Goal: Information Seeking & Learning: Understand process/instructions

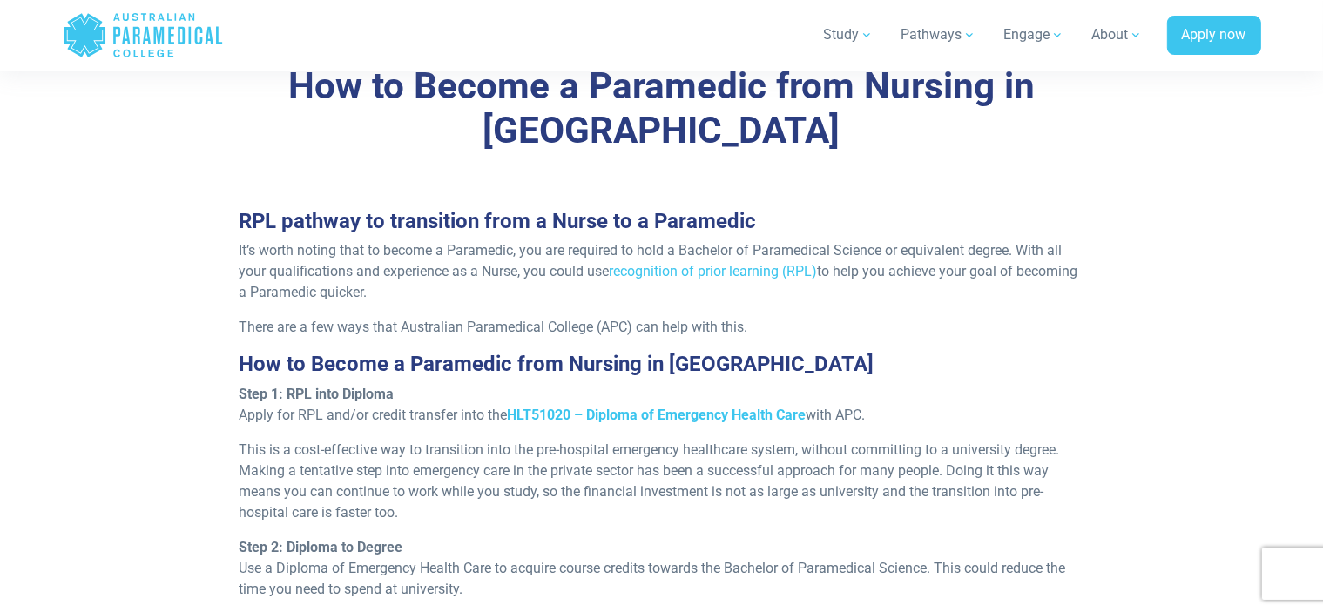
scroll to position [1480, 0]
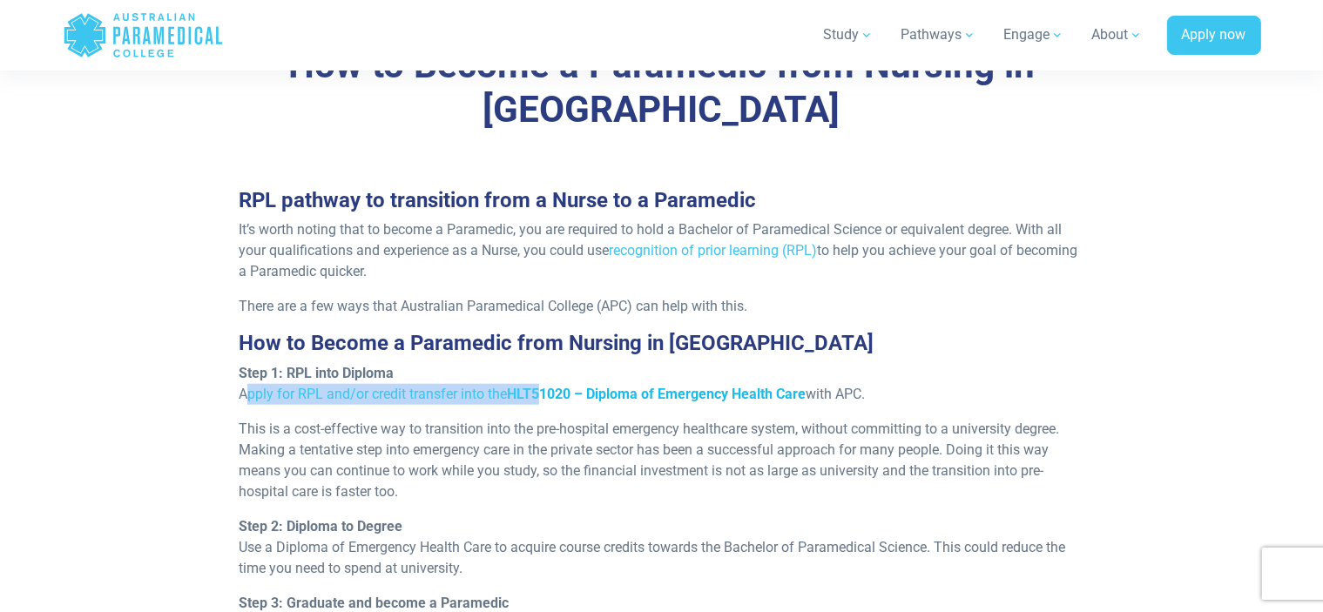
drag, startPoint x: 238, startPoint y: 355, endPoint x: 543, endPoint y: 347, distance: 305.7
click at [543, 363] on p "Step 1: RPL into Diploma Apply for RPL and/or credit transfer into the HLT51020…" at bounding box center [662, 384] width 846 height 42
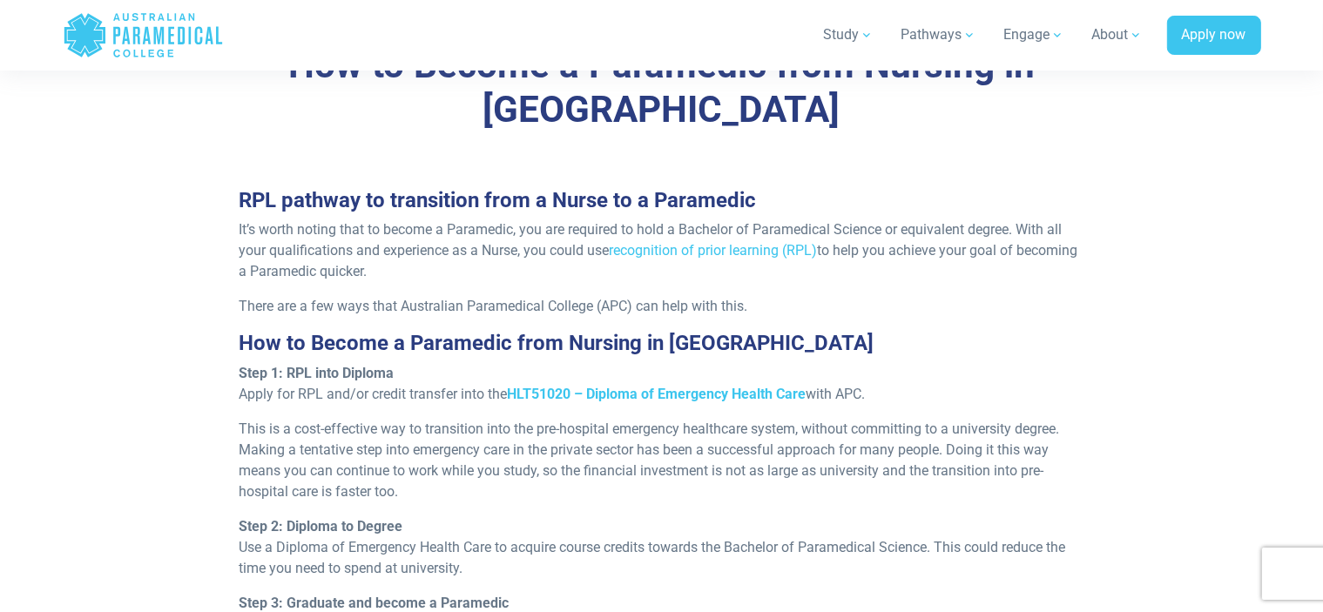
click at [505, 363] on p "Step 1: RPL into Diploma Apply for RPL and/or credit transfer into the HLT51020…" at bounding box center [662, 384] width 846 height 42
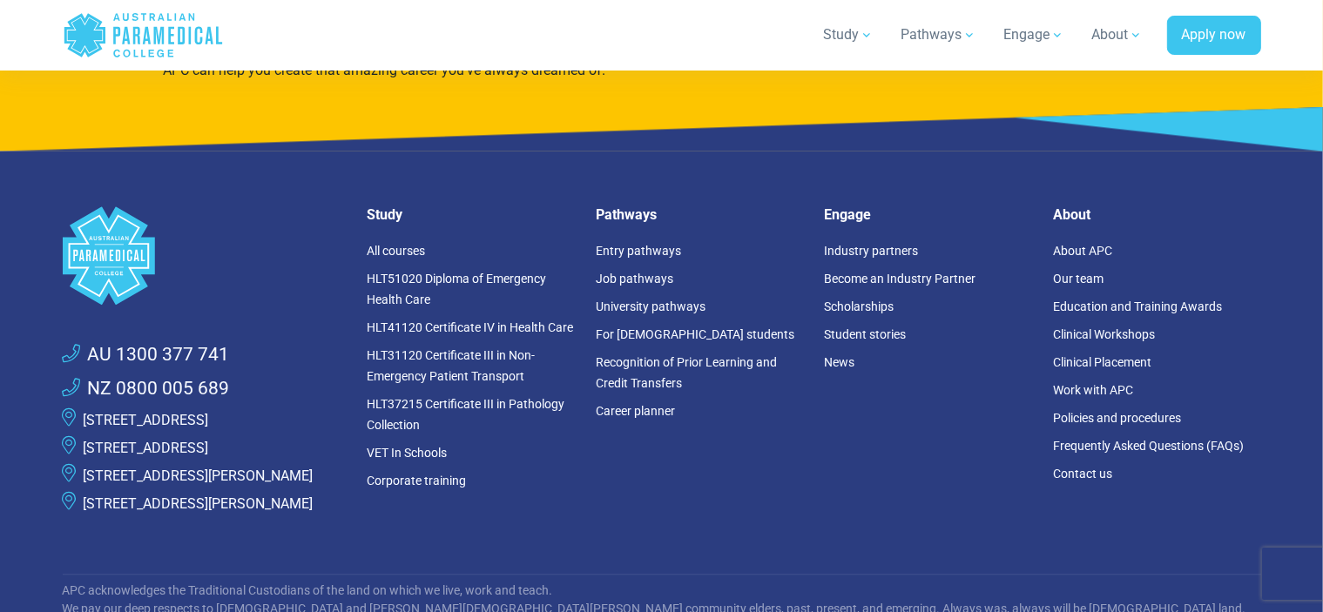
scroll to position [4045, 0]
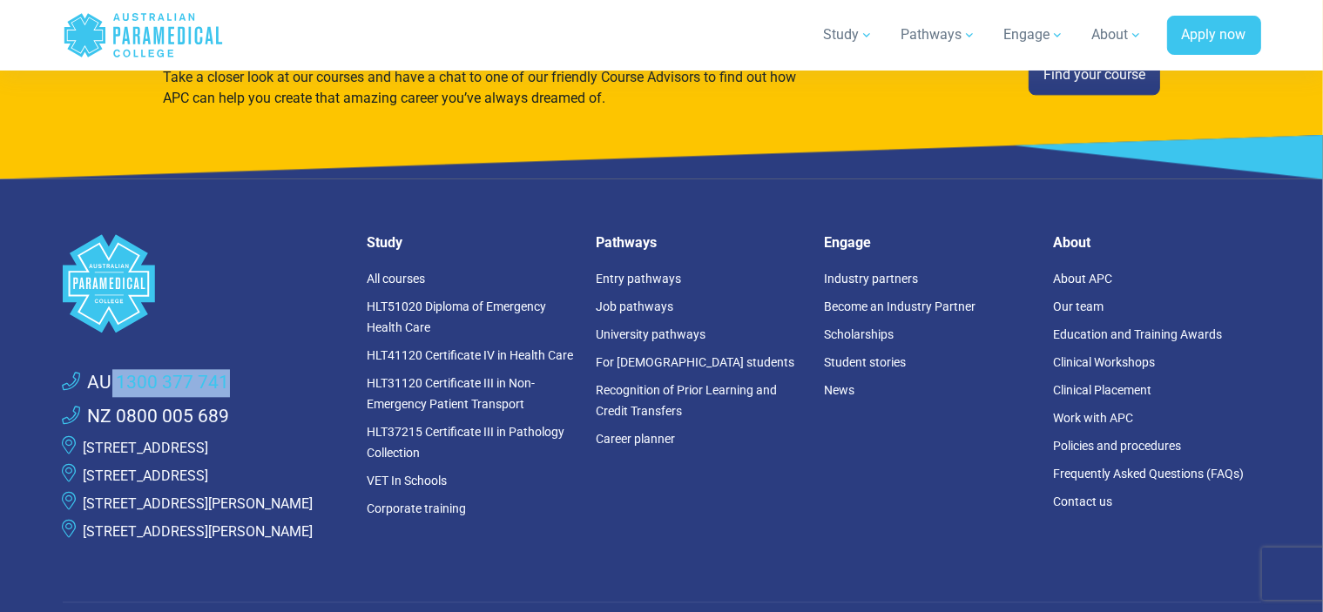
drag, startPoint x: 241, startPoint y: 330, endPoint x: 111, endPoint y: 320, distance: 130.1
click at [111, 366] on li "AU 1300 377 741" at bounding box center [205, 383] width 284 height 35
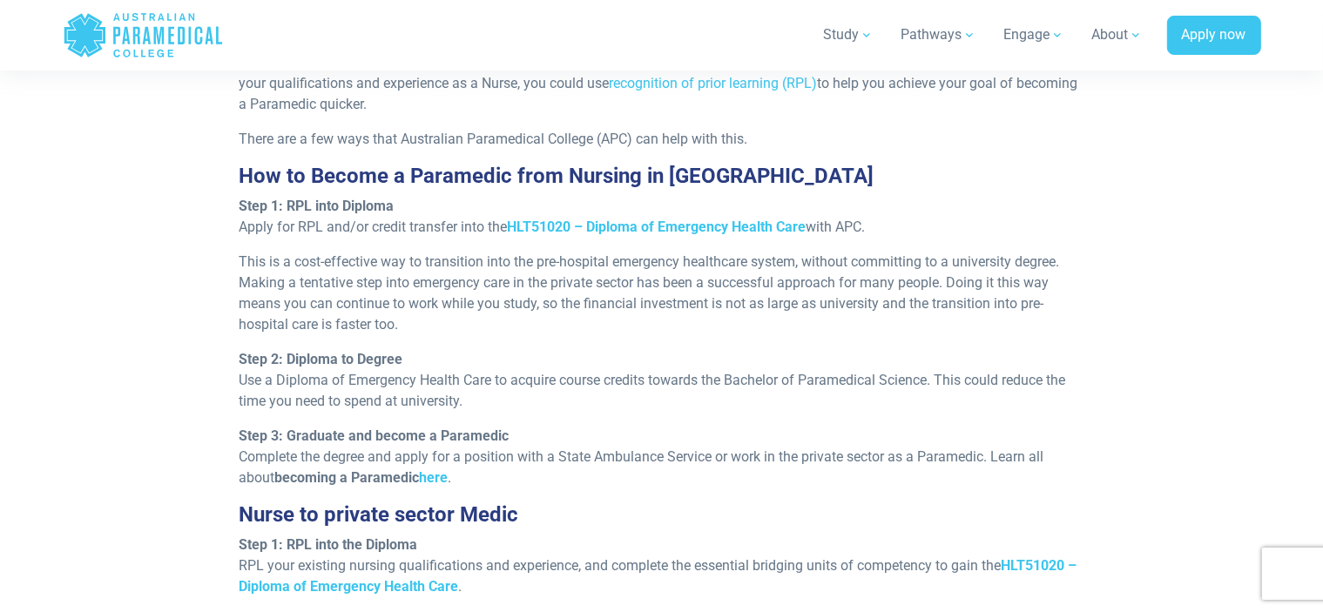
scroll to position [1688, 0]
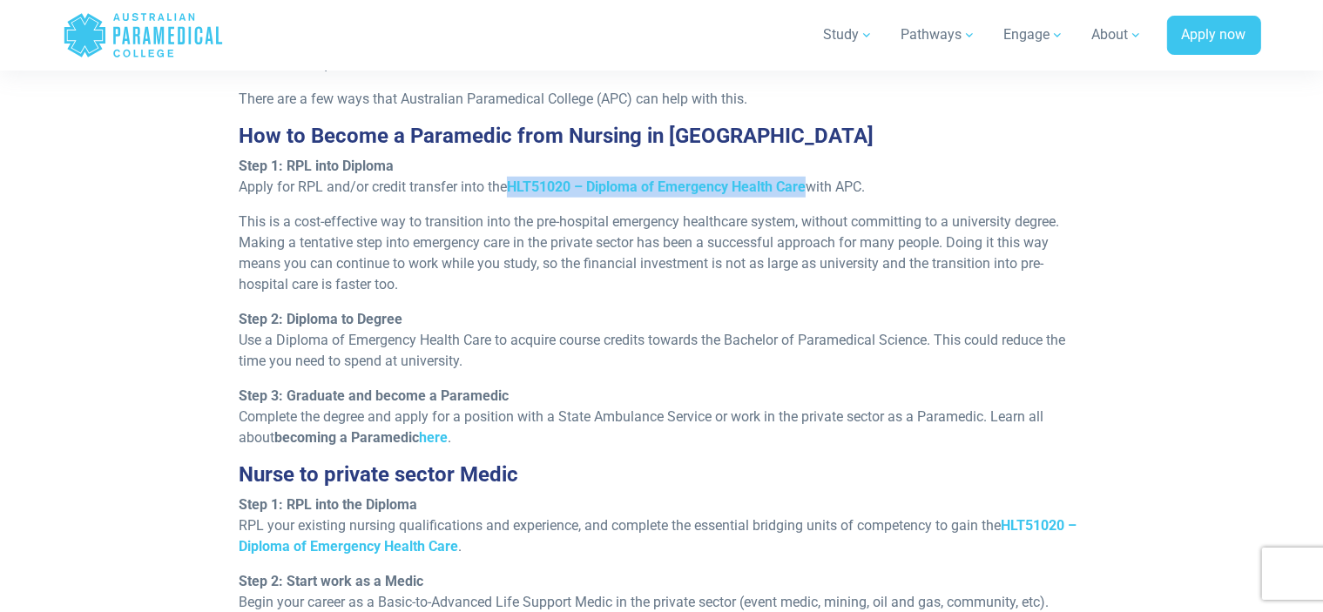
drag, startPoint x: 509, startPoint y: 142, endPoint x: 808, endPoint y: 145, distance: 298.7
click at [808, 156] on p "Step 1: RPL into Diploma Apply for RPL and/or credit transfer into the HLT51020…" at bounding box center [662, 177] width 846 height 42
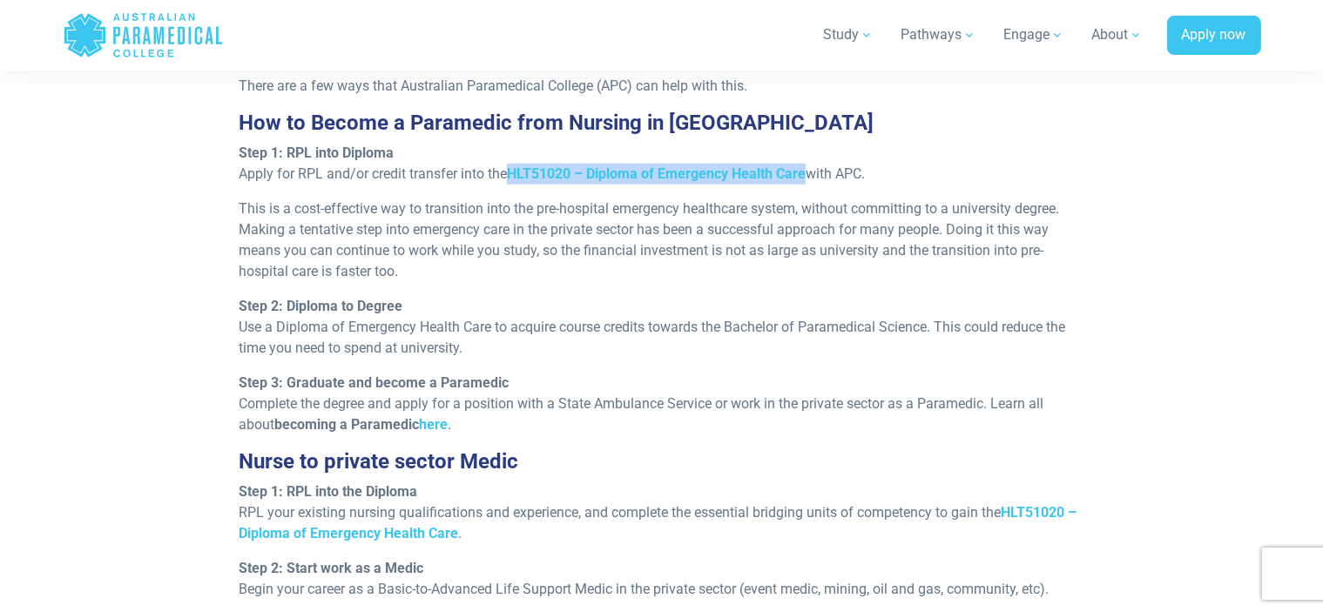
scroll to position [1703, 0]
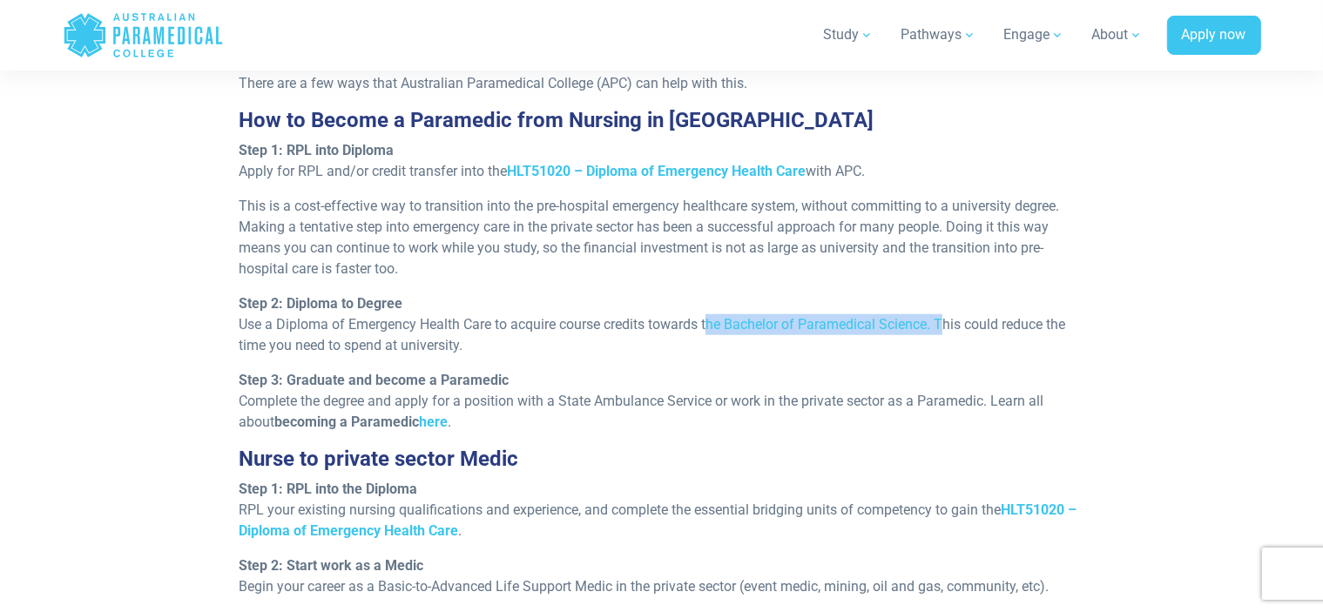
drag, startPoint x: 706, startPoint y: 282, endPoint x: 939, endPoint y: 282, distance: 232.5
click at [939, 293] on p "Step 2: Diploma to Degree Use a Diploma of Emergency Health Care to acquire cou…" at bounding box center [662, 324] width 846 height 63
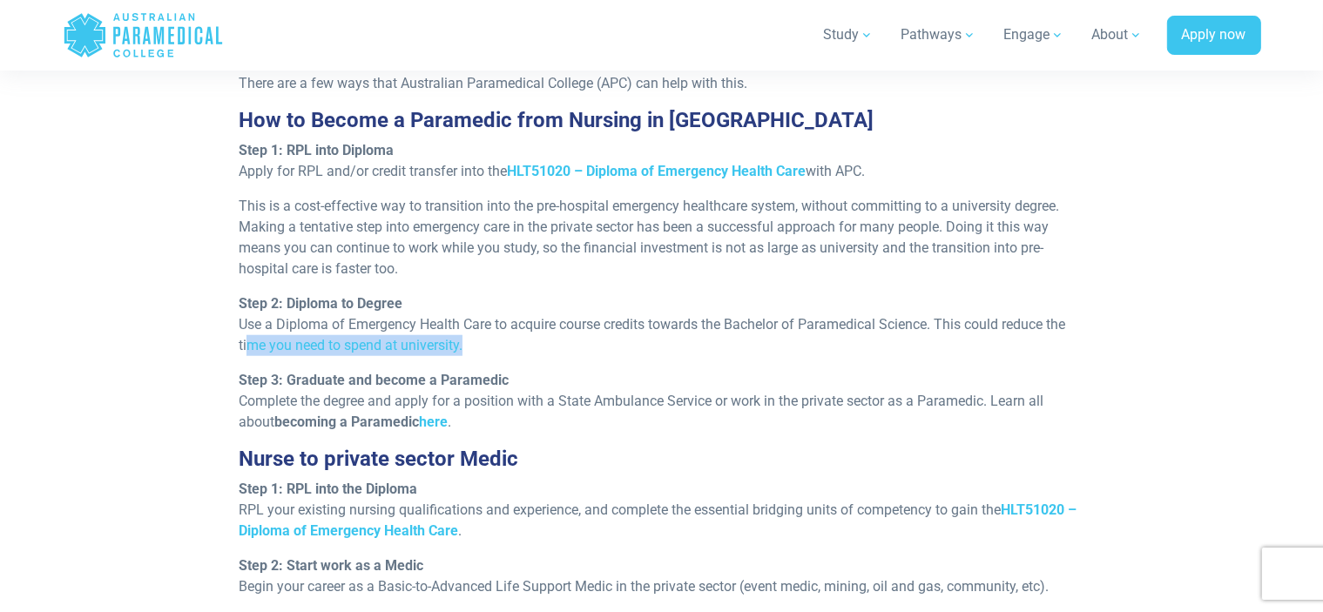
drag, startPoint x: 241, startPoint y: 299, endPoint x: 461, endPoint y: 299, distance: 219.4
click at [461, 299] on p "Step 2: Diploma to Degree Use a Diploma of Emergency Health Care to acquire cou…" at bounding box center [662, 324] width 846 height 63
click at [478, 307] on p "Step 2: Diploma to Degree Use a Diploma of Emergency Health Care to acquire cou…" at bounding box center [662, 324] width 846 height 63
drag, startPoint x: 468, startPoint y: 306, endPoint x: 233, endPoint y: 74, distance: 329.4
click at [233, 74] on div "RPL pathway to transition from a Nurse to a Paramedic It’s worth noting that to…" at bounding box center [661, 343] width 866 height 756
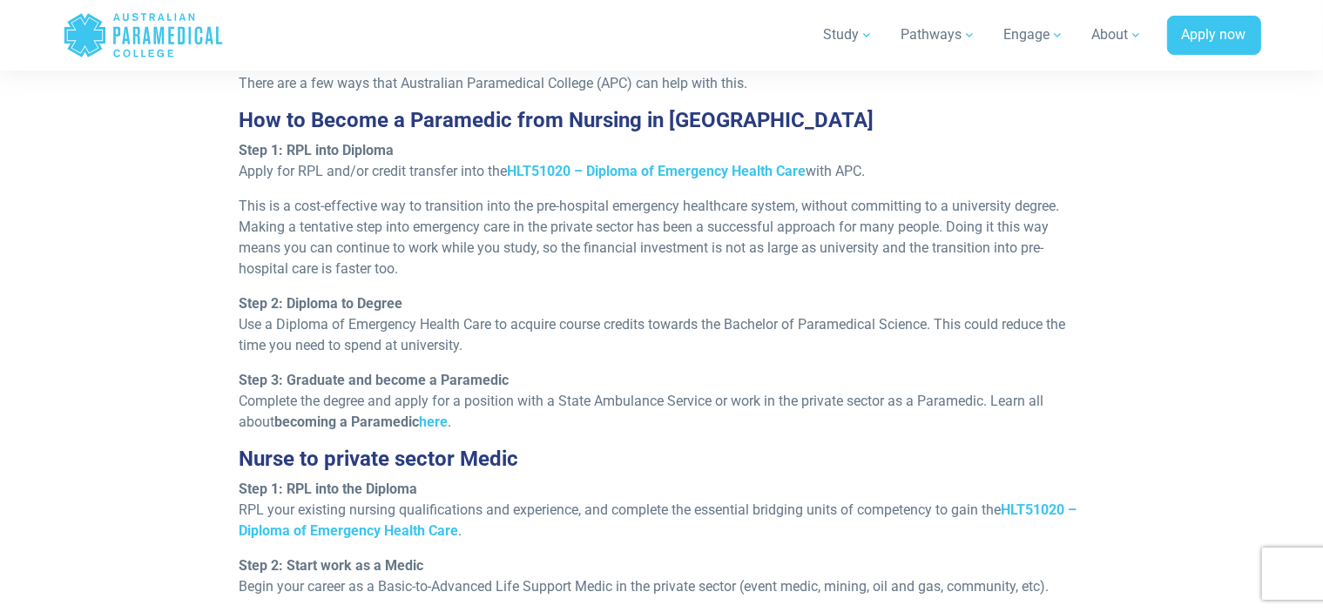
click at [440, 447] on h3 "Nurse to private sector Medic" at bounding box center [662, 459] width 846 height 25
drag, startPoint x: 472, startPoint y: 295, endPoint x: 244, endPoint y: 87, distance: 308.8
click at [244, 81] on div "RPL pathway to transition from a Nurse to a Paramedic It’s worth noting that to…" at bounding box center [661, 343] width 866 height 756
click at [571, 313] on div "RPL pathway to transition from a Nurse to a Paramedic It’s worth noting that to…" at bounding box center [661, 343] width 866 height 756
drag, startPoint x: 582, startPoint y: 360, endPoint x: 331, endPoint y: 353, distance: 250.9
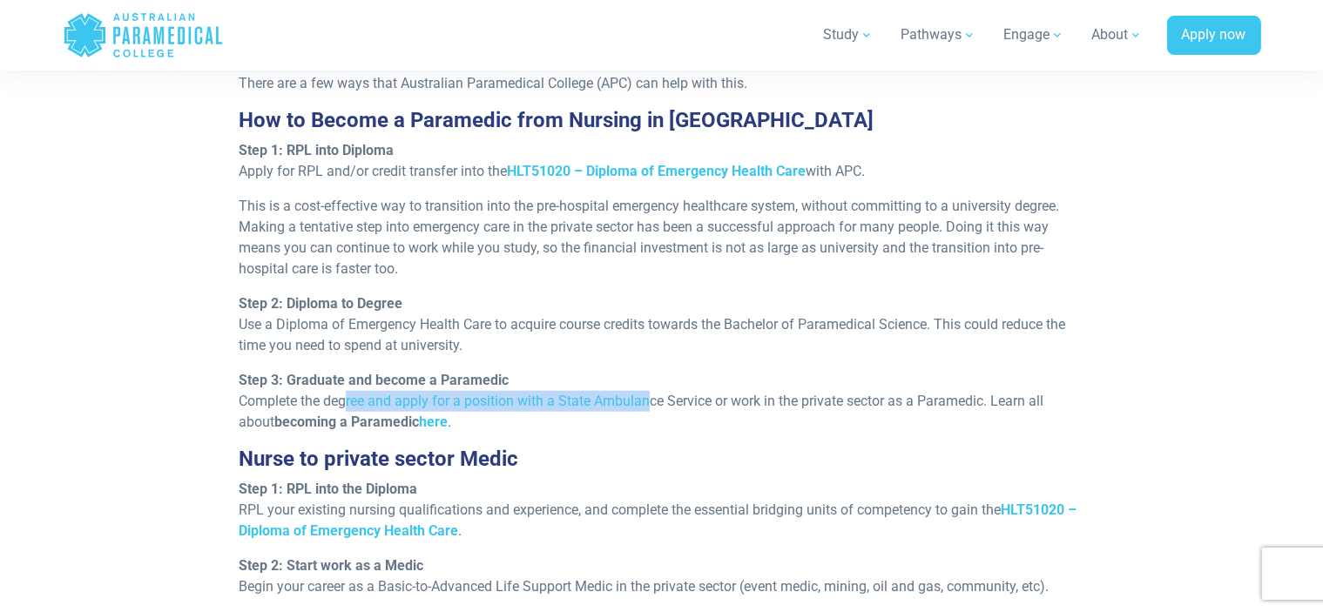
click at [331, 370] on p "Step 3: Graduate and become a Paramedic Complete the degree and apply for a pos…" at bounding box center [662, 401] width 846 height 63
click at [226, 346] on div "RPL pathway to transition from a Nurse to a Paramedic It’s worth noting that to…" at bounding box center [662, 343] width 1040 height 756
drag, startPoint x: 244, startPoint y: 357, endPoint x: 560, endPoint y: 360, distance: 316.1
click at [560, 370] on p "Step 3: Graduate and become a Paramedic Complete the degree and apply for a pos…" at bounding box center [662, 401] width 846 height 63
click at [892, 370] on p "Step 3: Graduate and become a Paramedic Complete the degree and apply for a pos…" at bounding box center [662, 401] width 846 height 63
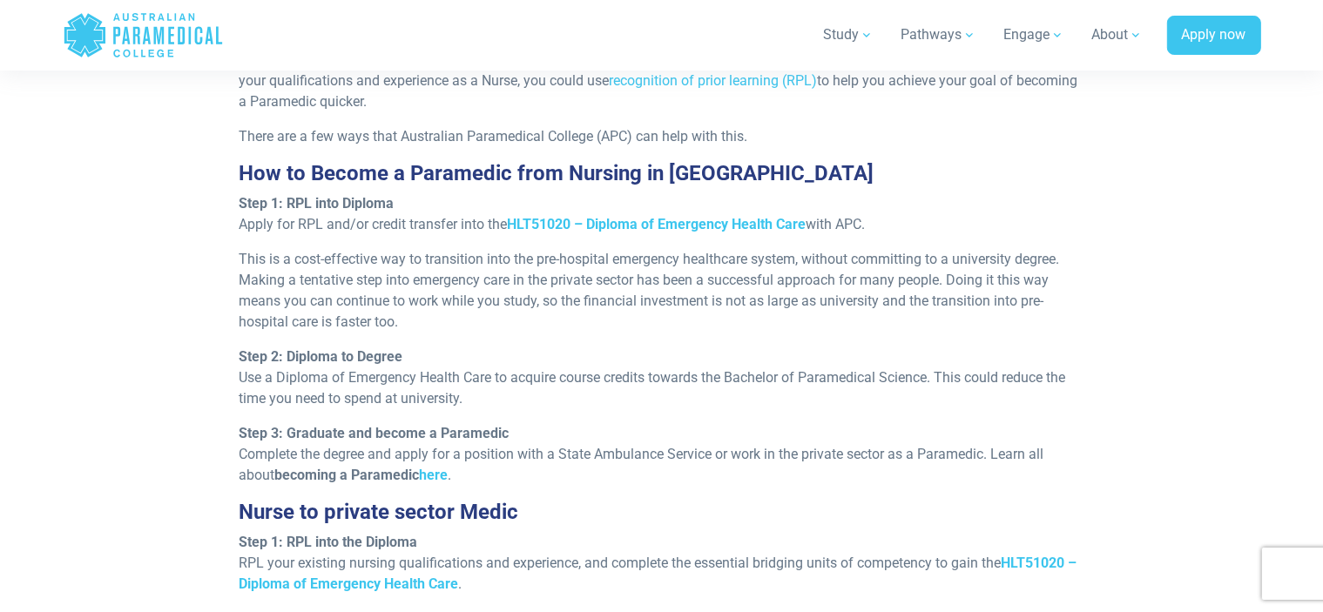
scroll to position [1647, 0]
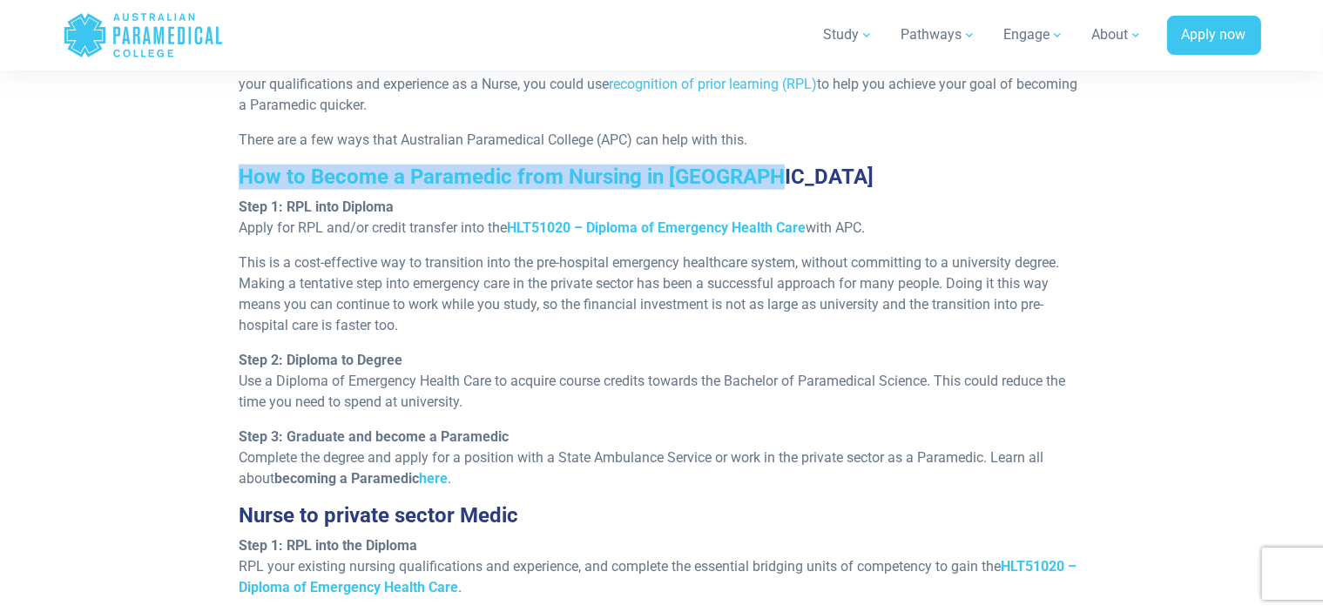
drag, startPoint x: 231, startPoint y: 138, endPoint x: 765, endPoint y: 127, distance: 533.9
click at [765, 127] on div "RPL pathway to transition from a Nurse to a Paramedic It’s worth noting that to…" at bounding box center [661, 400] width 866 height 756
click at [761, 165] on h3 "How to Become a Paramedic from Nursing in [GEOGRAPHIC_DATA]" at bounding box center [662, 177] width 846 height 25
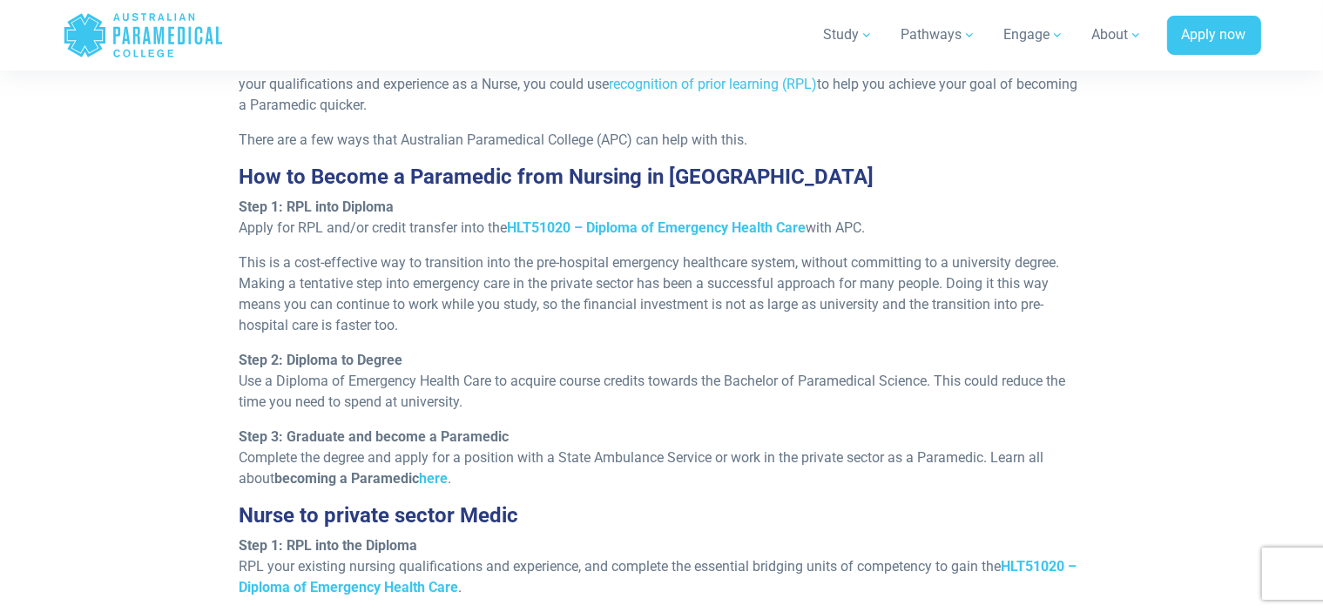
drag, startPoint x: 226, startPoint y: 186, endPoint x: 317, endPoint y: 199, distance: 92.4
click at [317, 199] on div "RPL pathway to transition from a Nurse to a Paramedic It’s worth noting that to…" at bounding box center [662, 400] width 1040 height 756
click at [460, 206] on div "RPL pathway to transition from a Nurse to a Paramedic It’s worth noting that to…" at bounding box center [661, 400] width 866 height 756
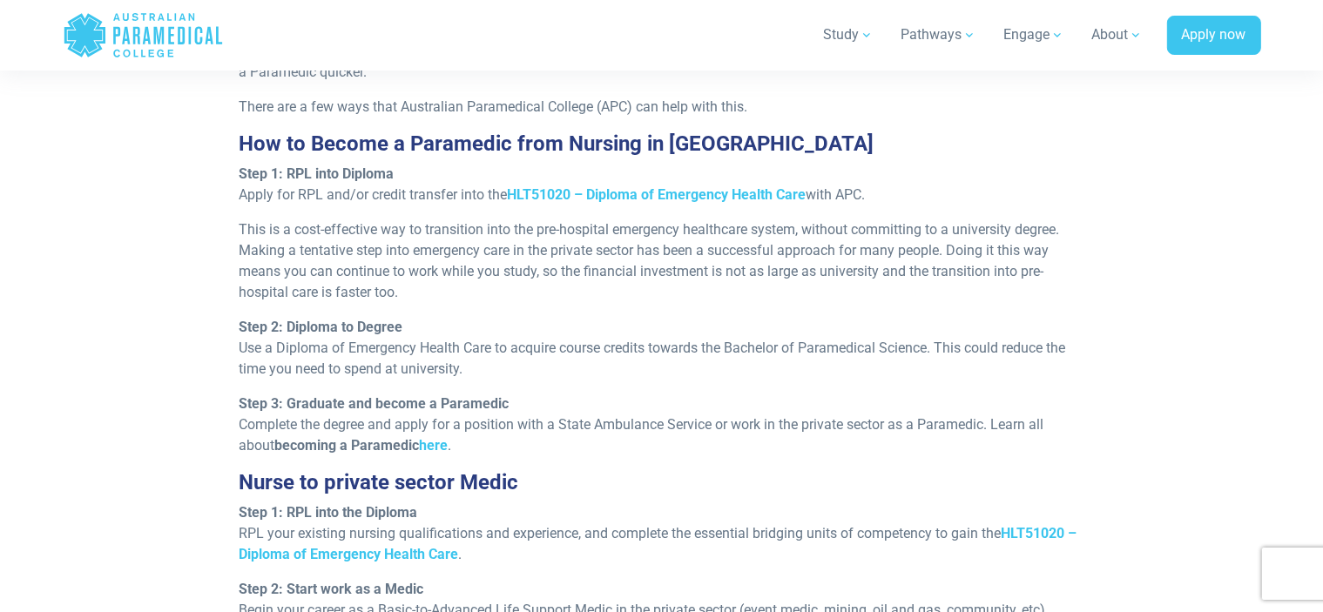
scroll to position [1681, 0]
drag, startPoint x: 823, startPoint y: 186, endPoint x: 1059, endPoint y: 184, distance: 236.0
click at [1050, 219] on p "This is a cost-effective way to transition into the pre-hospital emergency heal…" at bounding box center [662, 261] width 846 height 84
click at [1094, 199] on div "RPL pathway to transition from a Nurse to a Paramedic It’s worth noting that to…" at bounding box center [661, 366] width 866 height 756
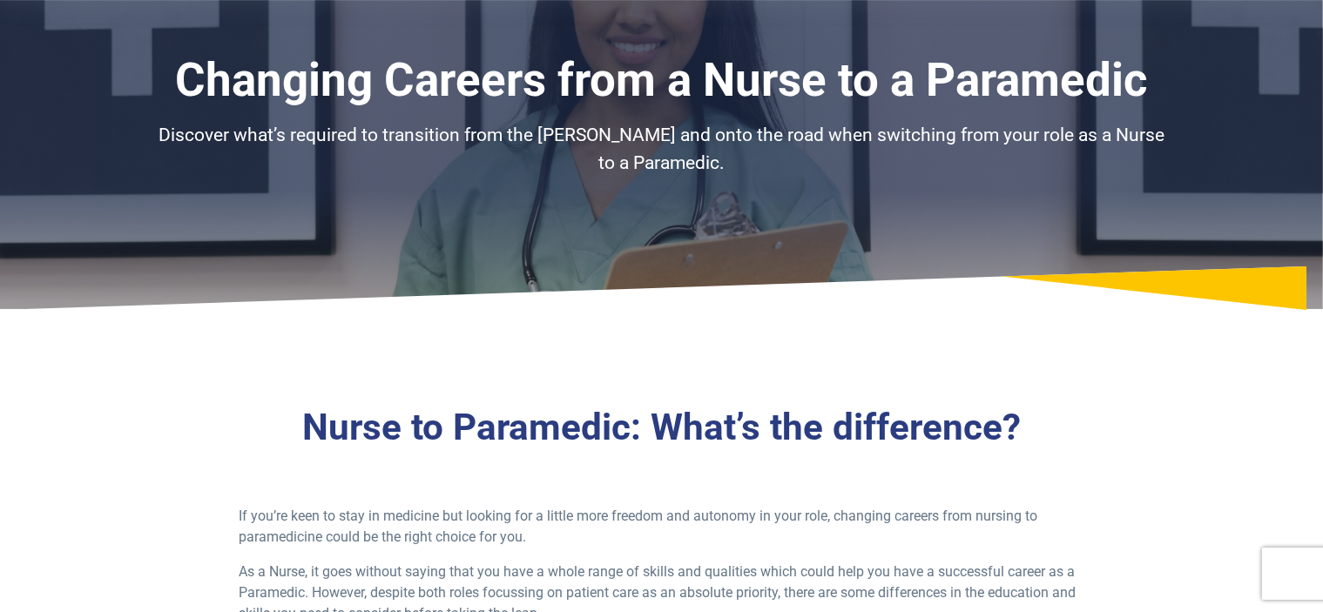
scroll to position [84, 0]
